Goal: Task Accomplishment & Management: Manage account settings

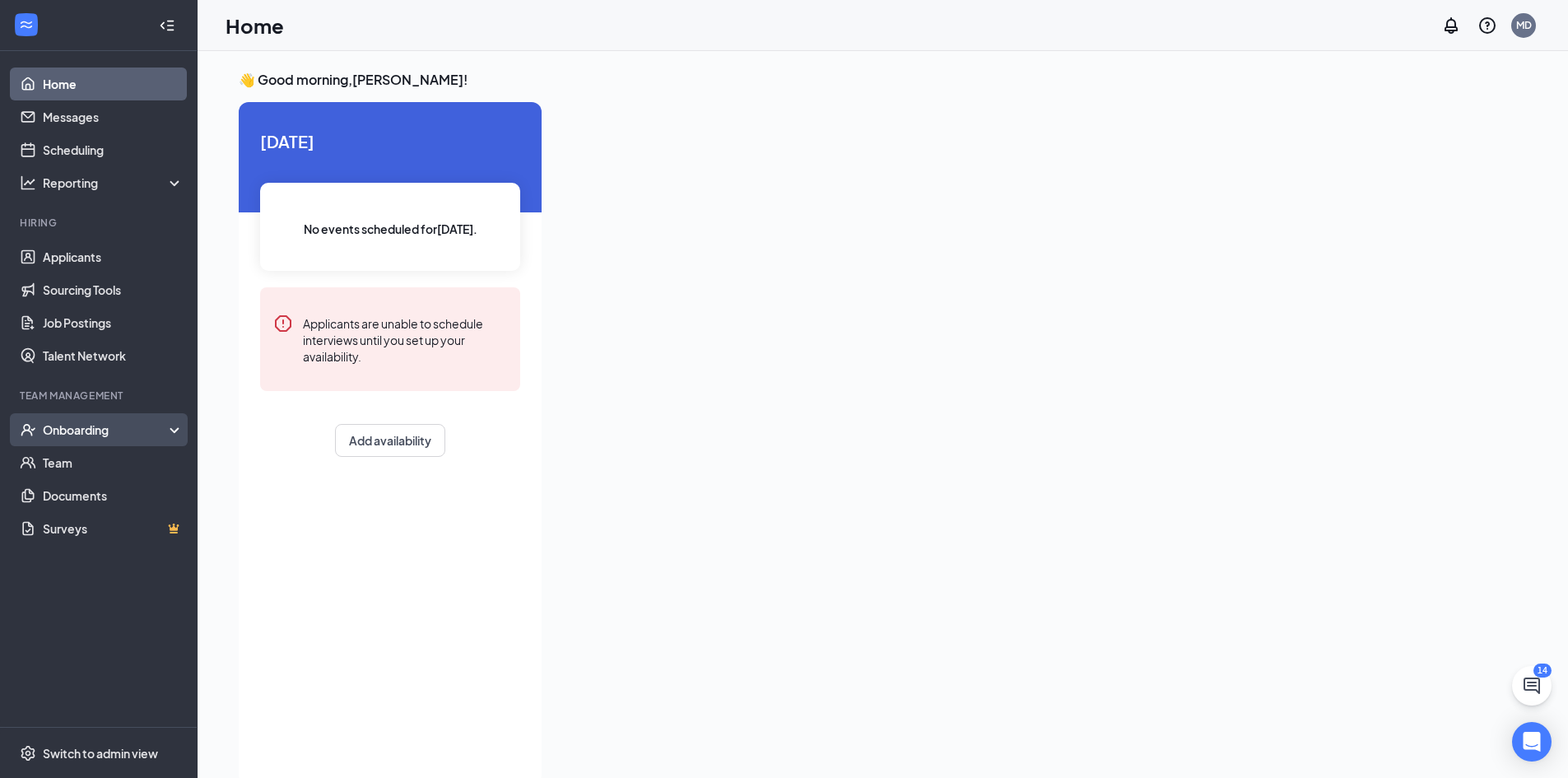
click at [66, 425] on div "Onboarding" at bounding box center [106, 429] width 127 height 16
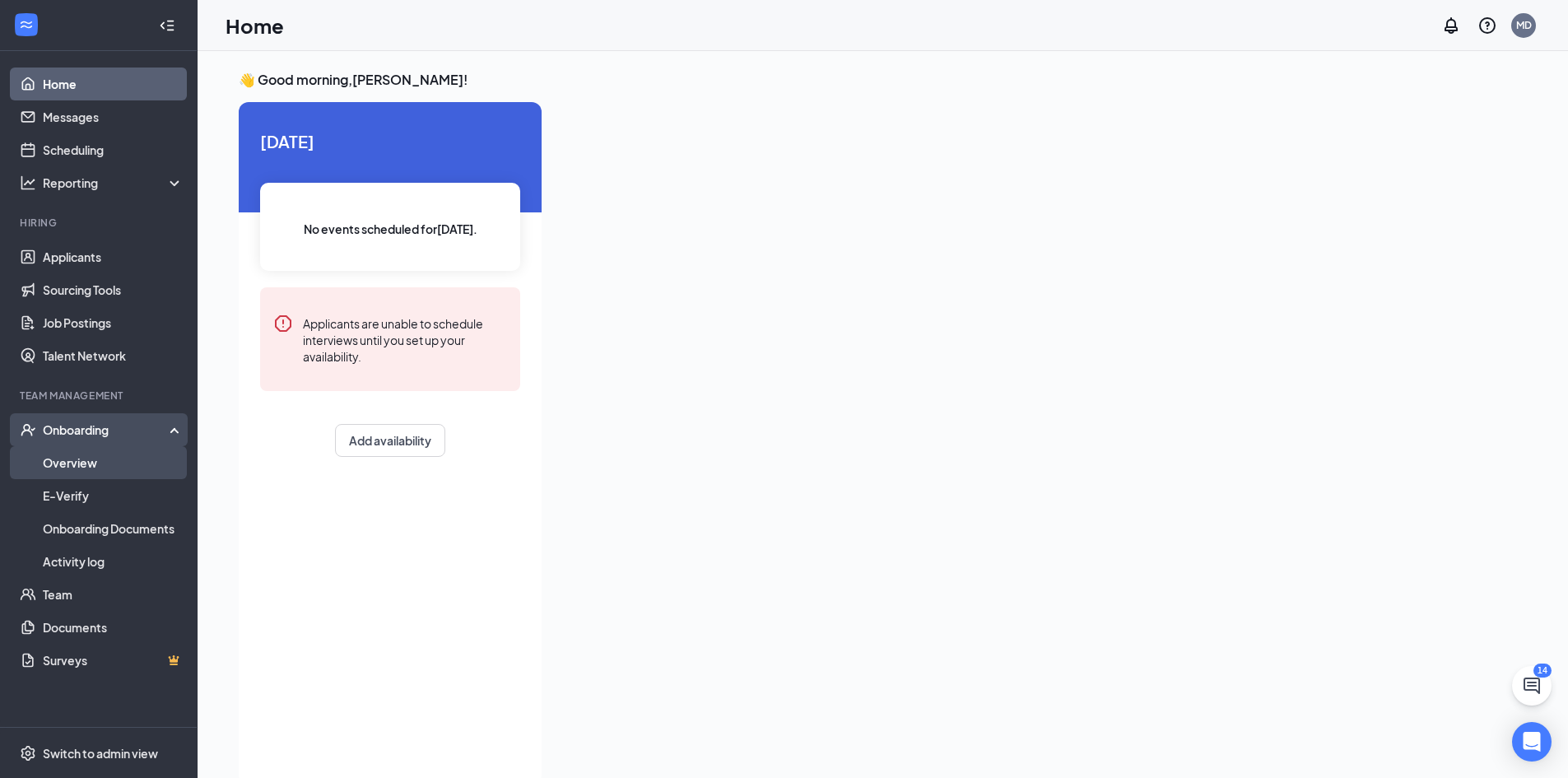
click at [134, 471] on link "Overview" at bounding box center [114, 462] width 141 height 33
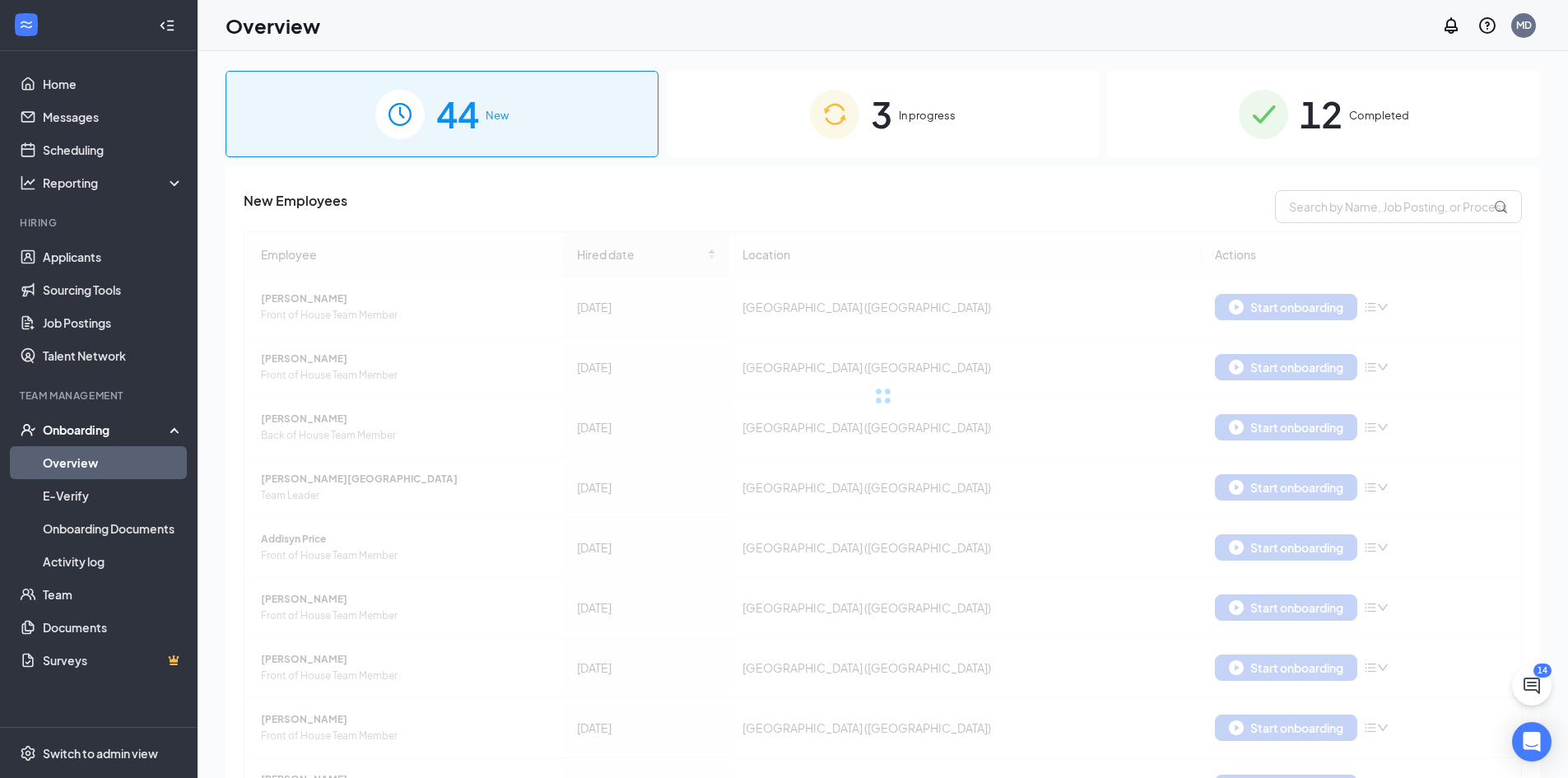
click at [1349, 110] on span "Completed" at bounding box center [1380, 114] width 60 height 16
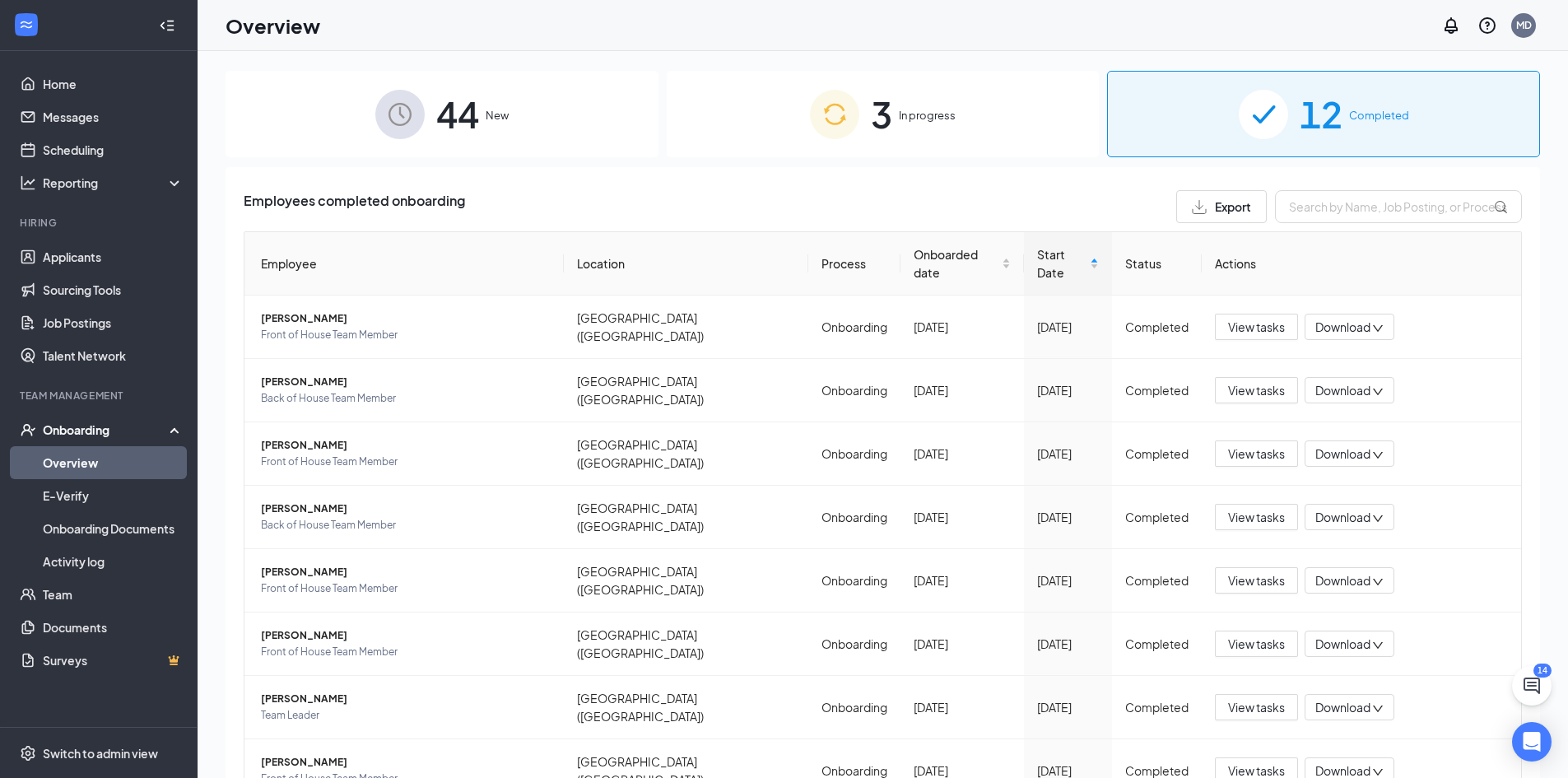
click at [978, 104] on div "3 In progress" at bounding box center [883, 114] width 433 height 86
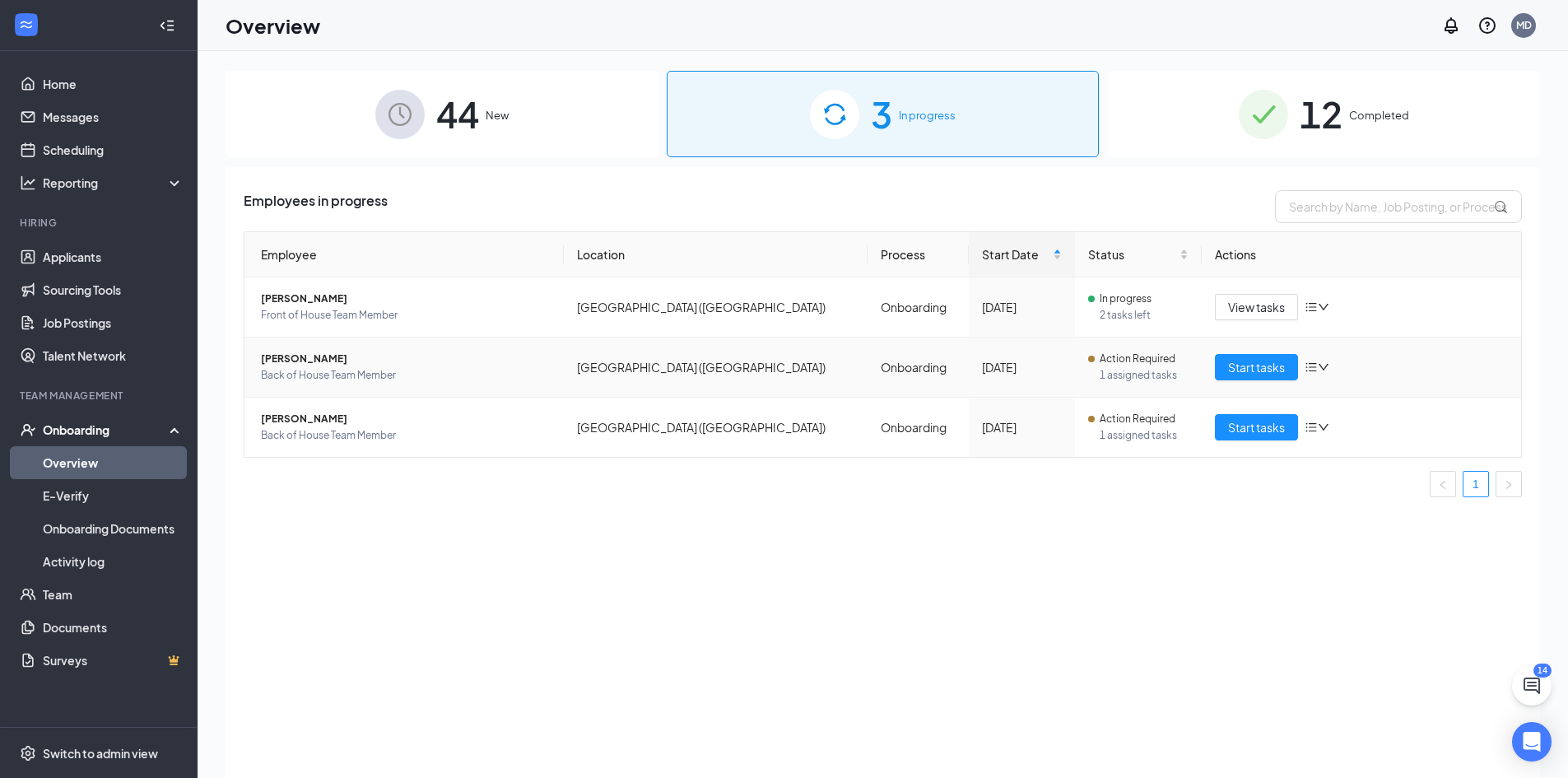
click at [370, 365] on span "[PERSON_NAME]" at bounding box center [405, 358] width 290 height 16
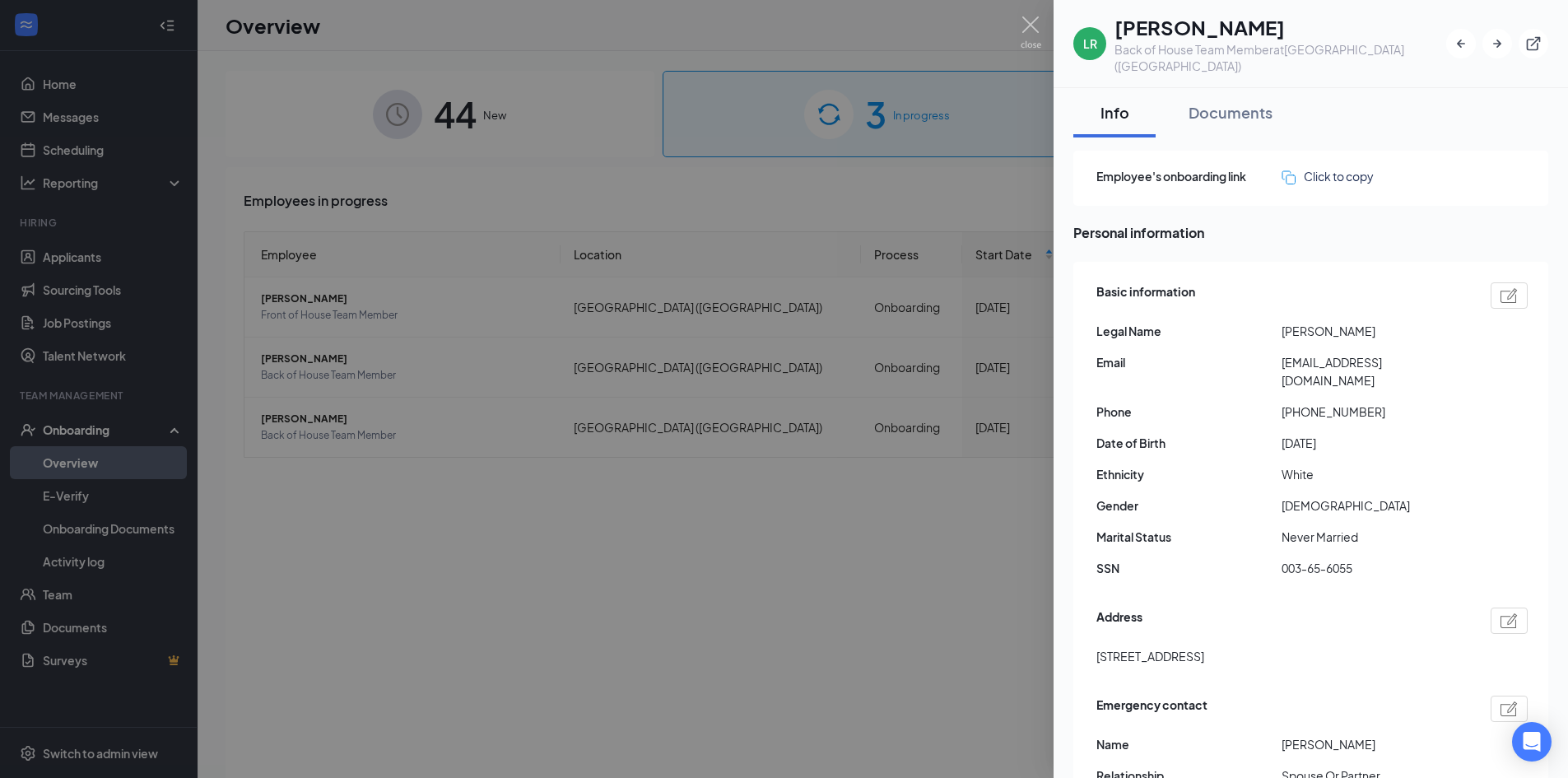
click at [722, 367] on div at bounding box center [784, 389] width 1568 height 778
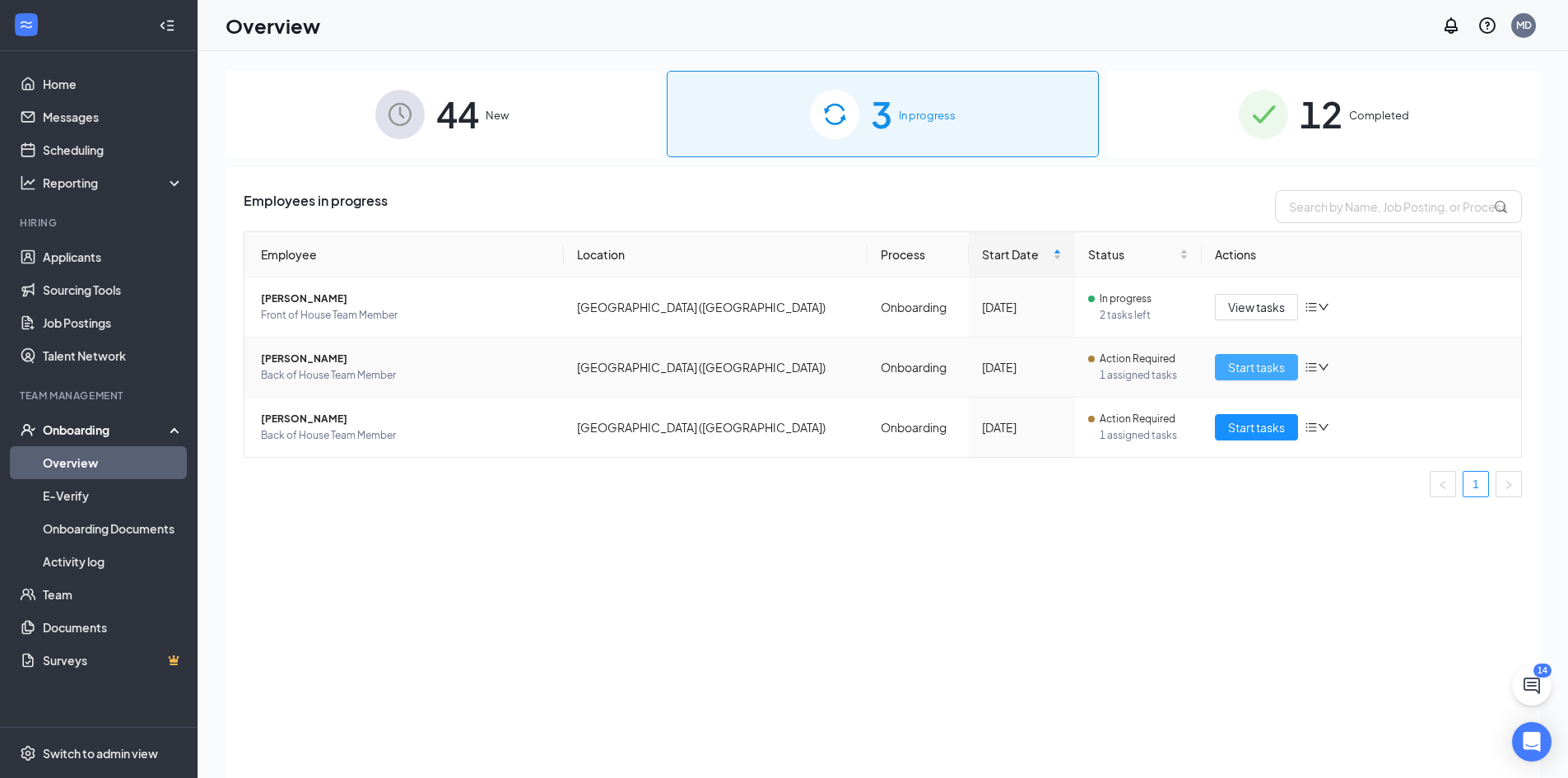
click at [1257, 362] on span "Start tasks" at bounding box center [1256, 367] width 57 height 18
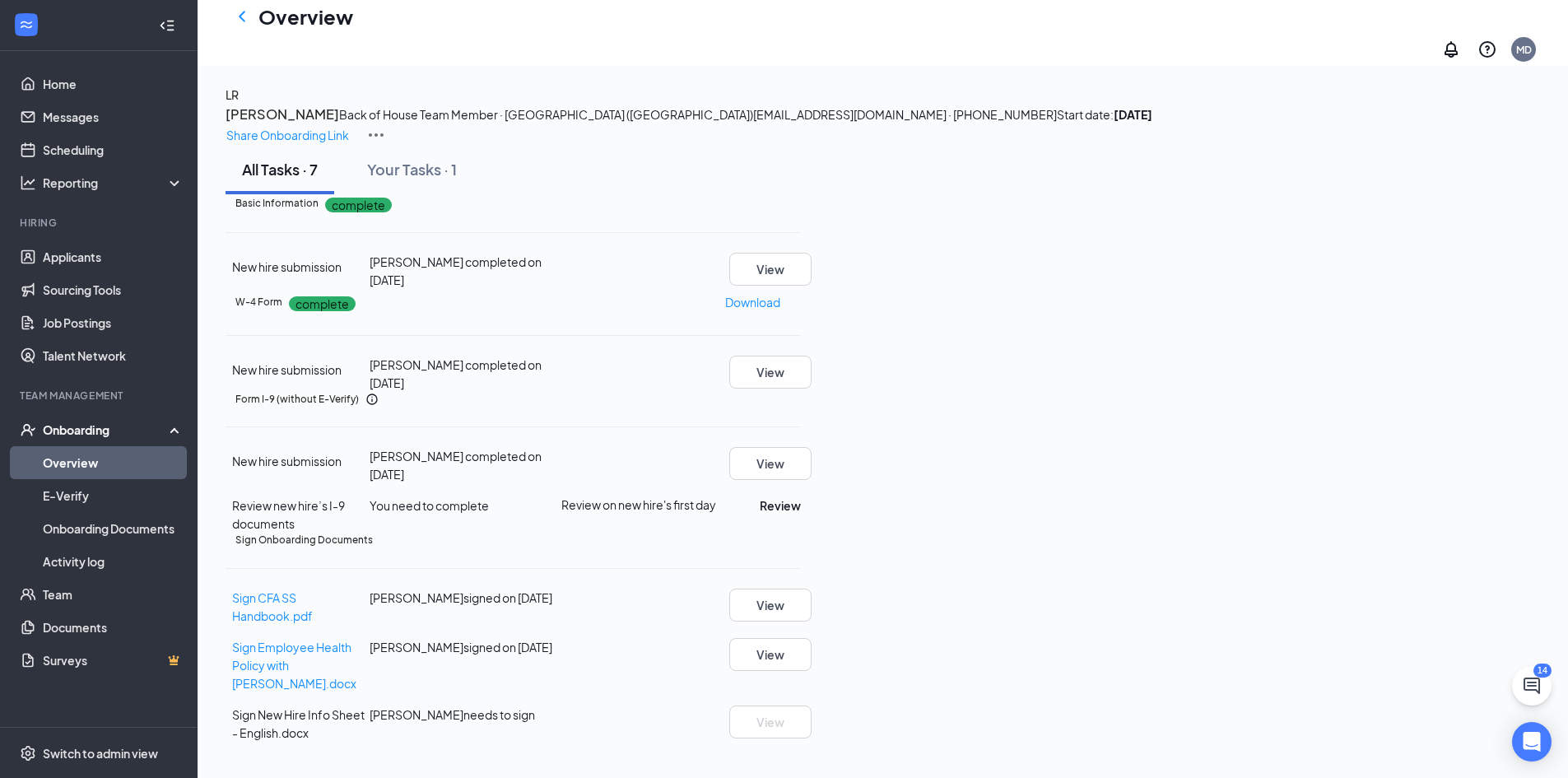
scroll to position [3, 0]
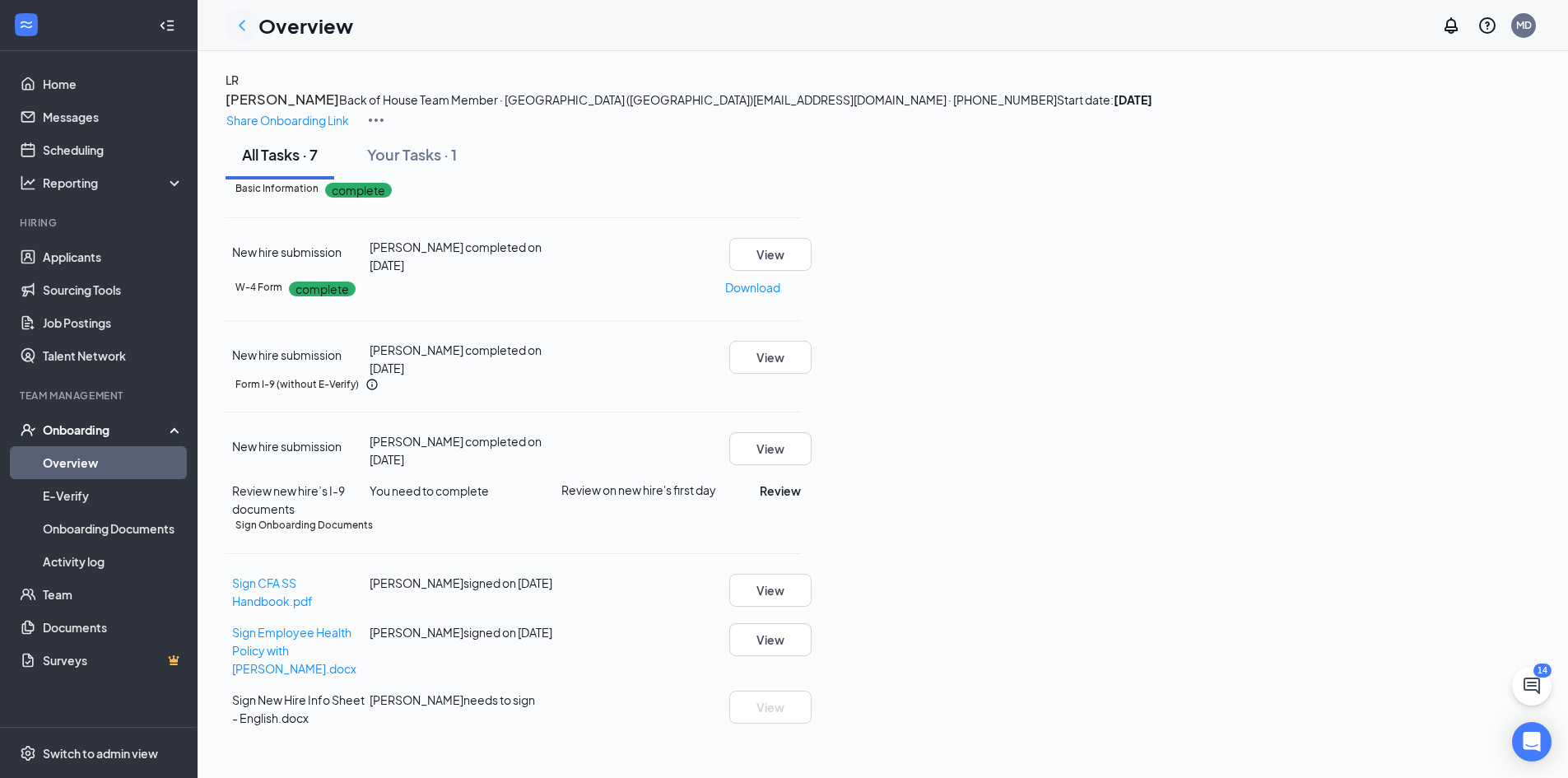
click at [240, 28] on icon "ChevronLeft" at bounding box center [242, 25] width 20 height 20
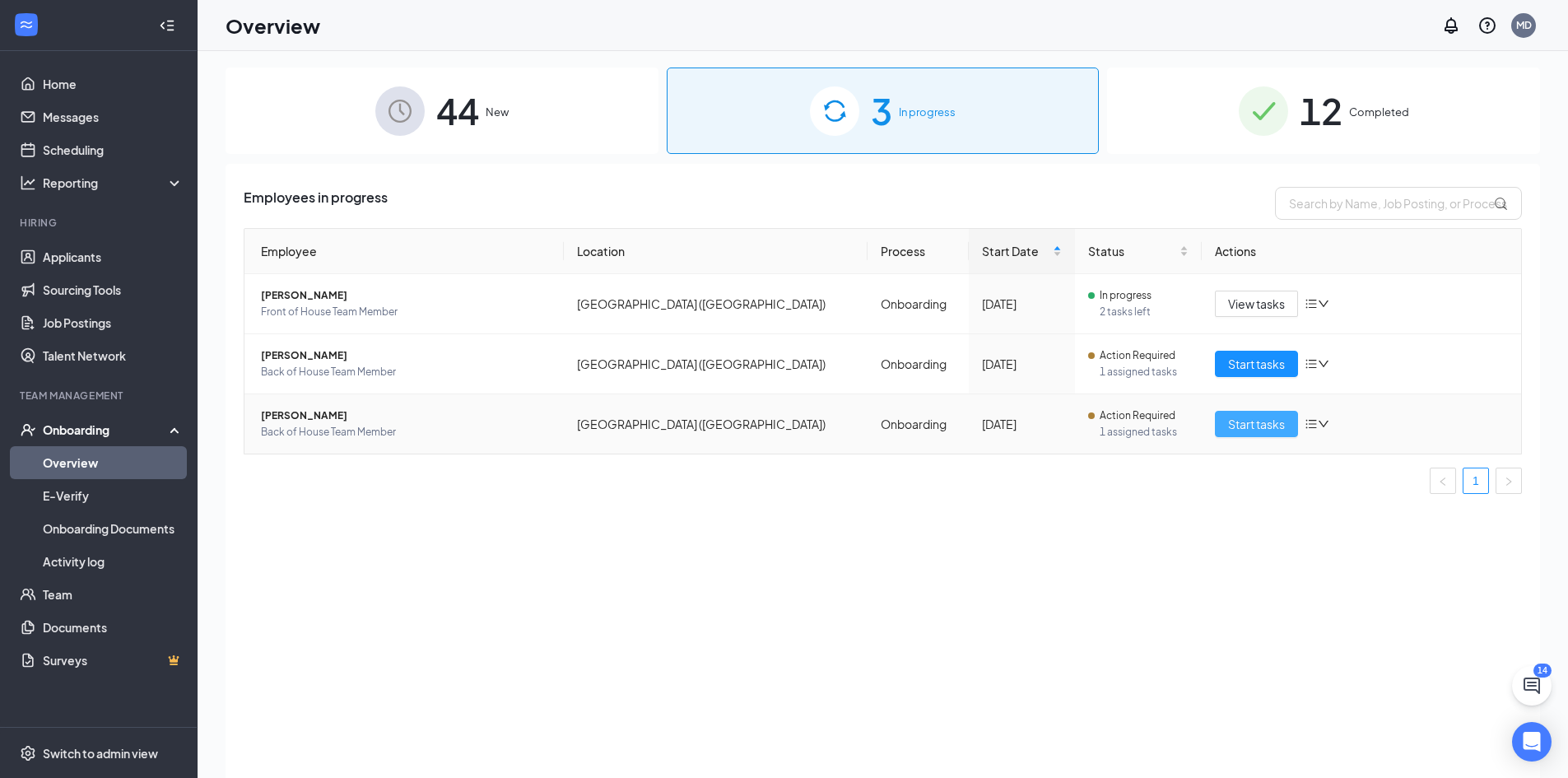
click at [1238, 436] on button "Start tasks" at bounding box center [1256, 423] width 83 height 27
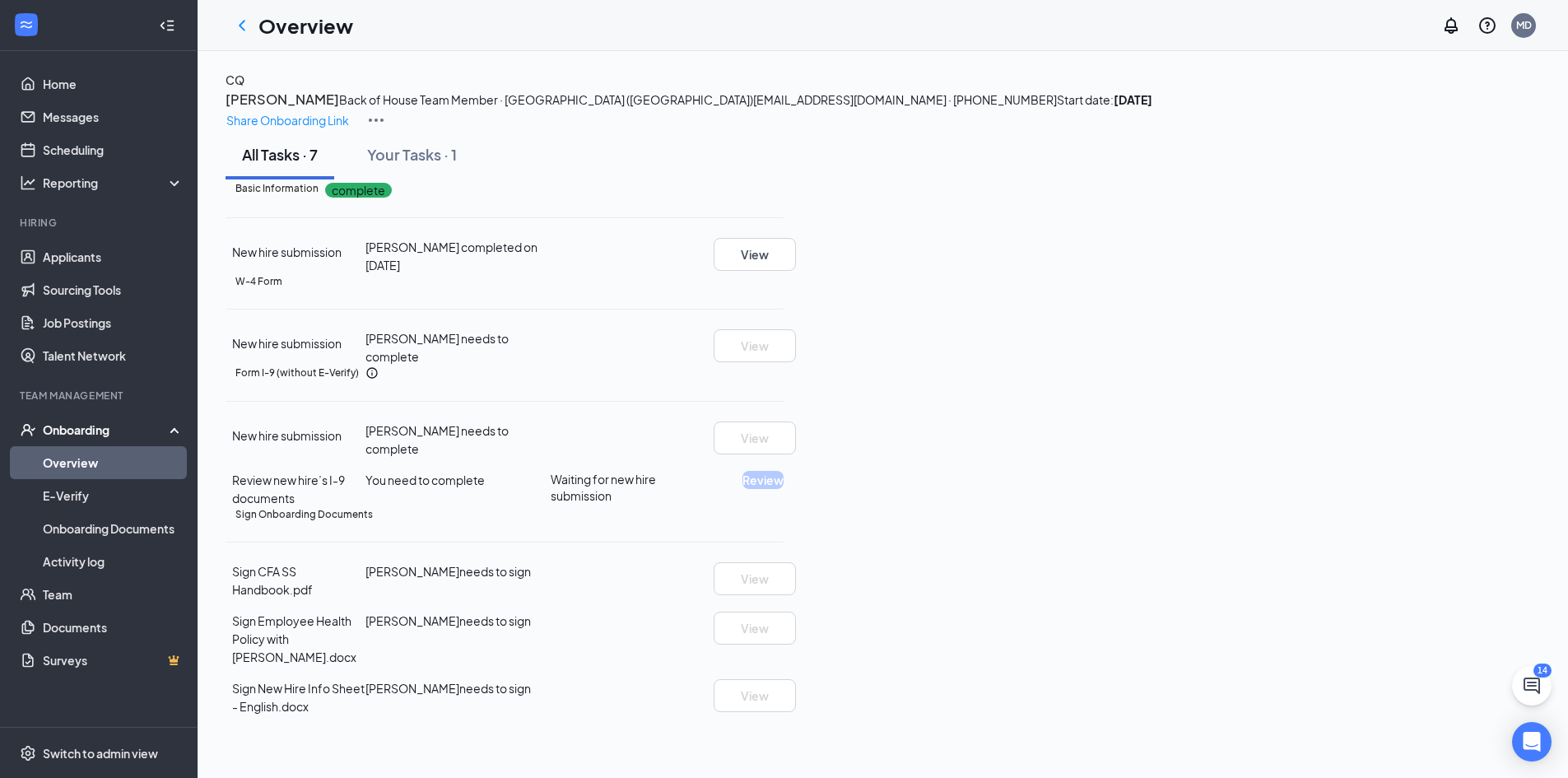
click at [240, 28] on icon "ChevronLeft" at bounding box center [242, 25] width 20 height 20
